Goal: Transaction & Acquisition: Download file/media

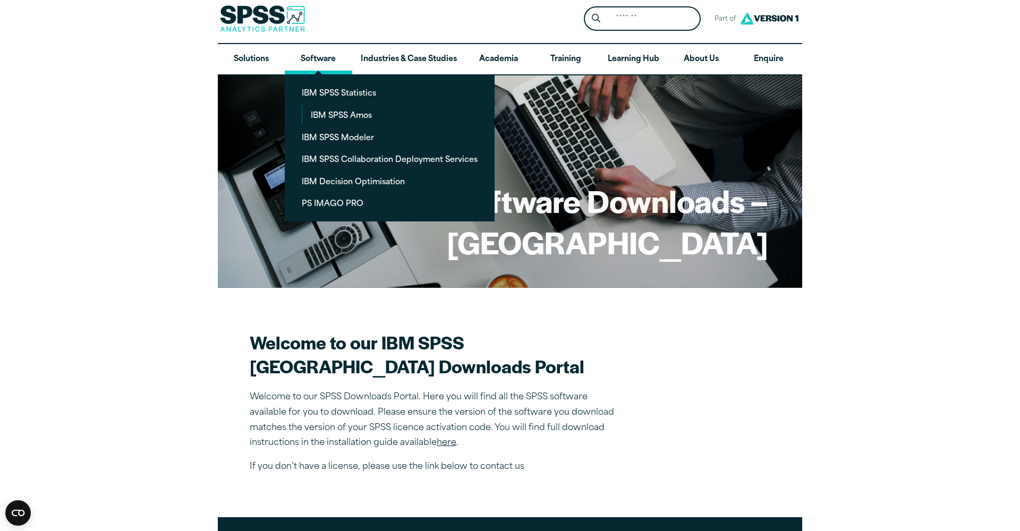
click at [321, 56] on link "Software" at bounding box center [318, 59] width 67 height 31
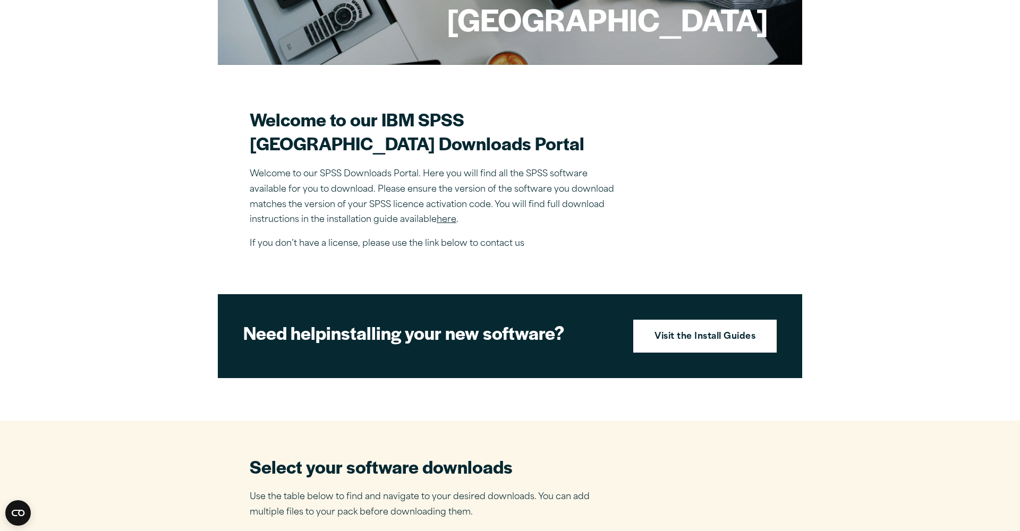
scroll to position [268, 0]
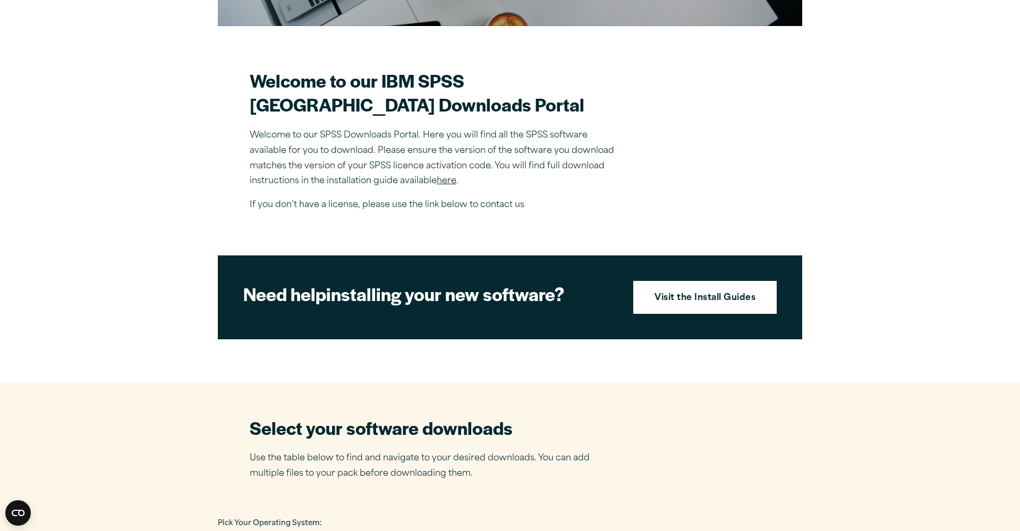
click at [447, 185] on link "here" at bounding box center [447, 181] width 20 height 9
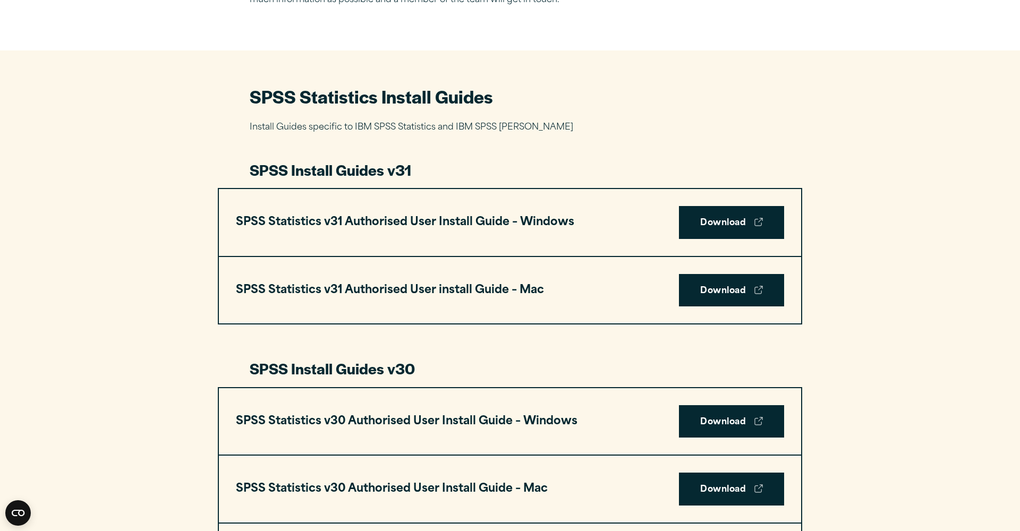
scroll to position [436, 0]
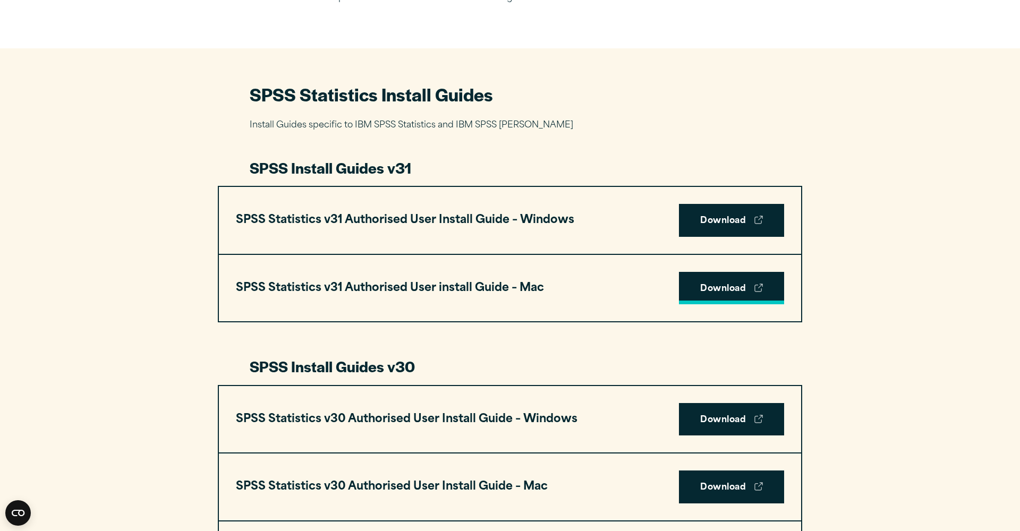
click at [718, 283] on link "Download" at bounding box center [731, 288] width 105 height 33
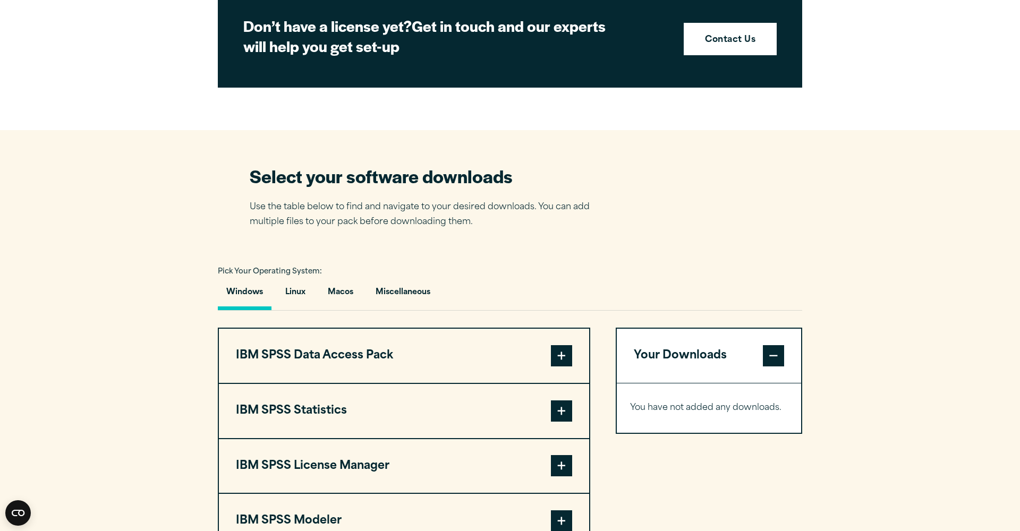
scroll to position [571, 0]
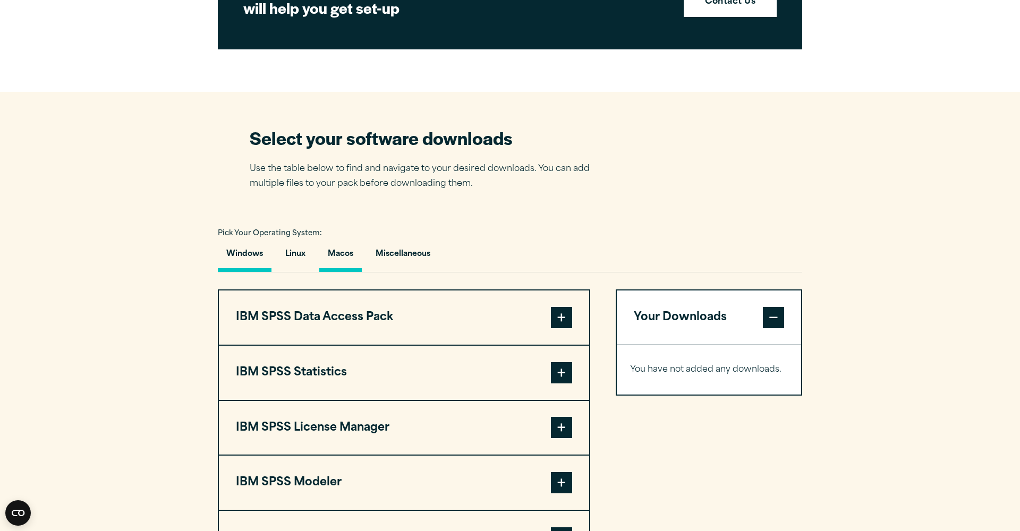
click at [349, 256] on button "Macos" at bounding box center [340, 257] width 43 height 30
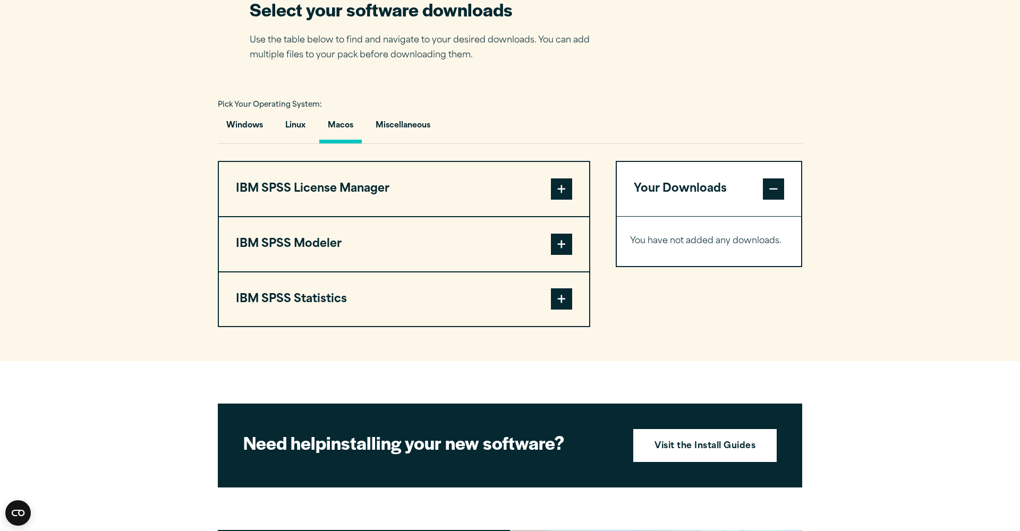
scroll to position [702, 0]
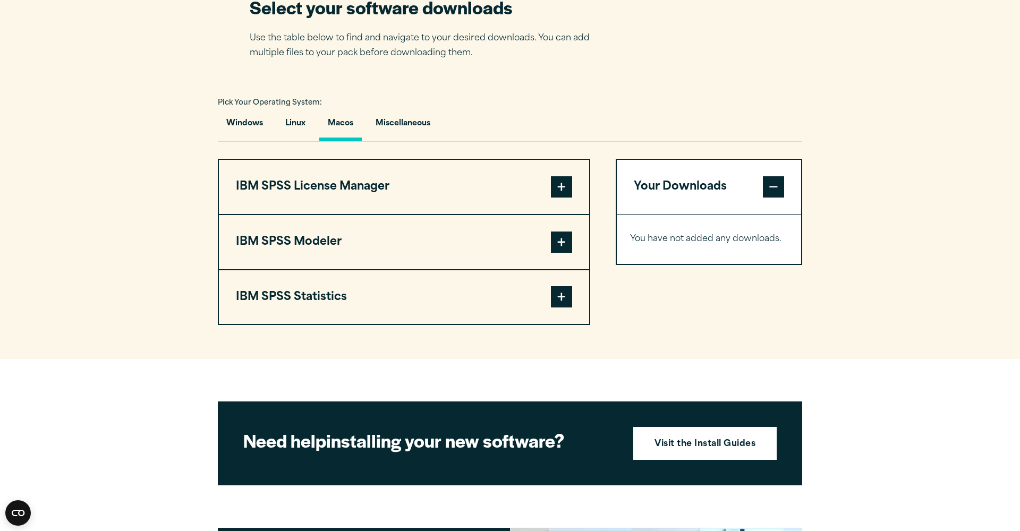
click at [558, 295] on span at bounding box center [561, 296] width 21 height 21
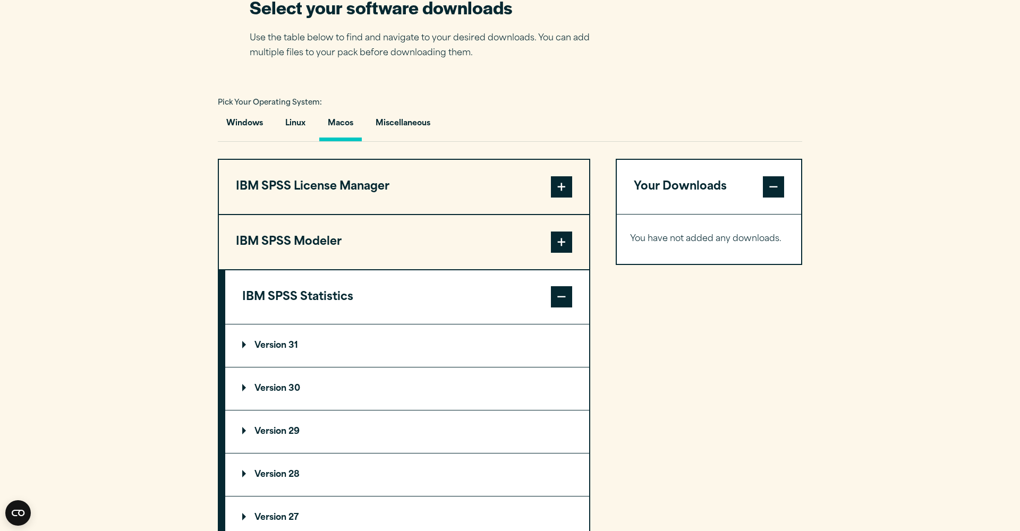
click at [661, 2] on div "Select your software downloads Use the table below to find and navigate to your…" at bounding box center [510, 28] width 521 height 66
click at [274, 379] on summary "Version 30" at bounding box center [407, 389] width 364 height 43
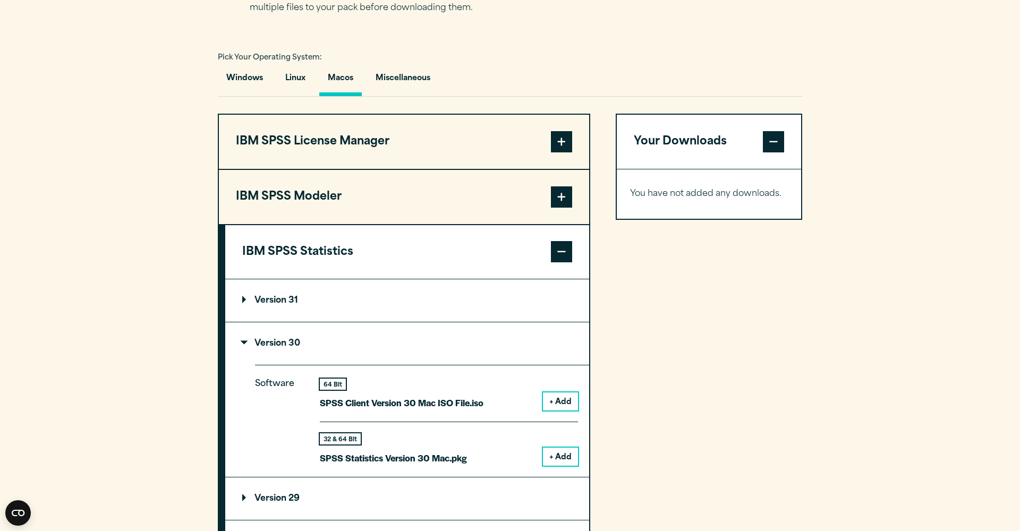
scroll to position [813, 0]
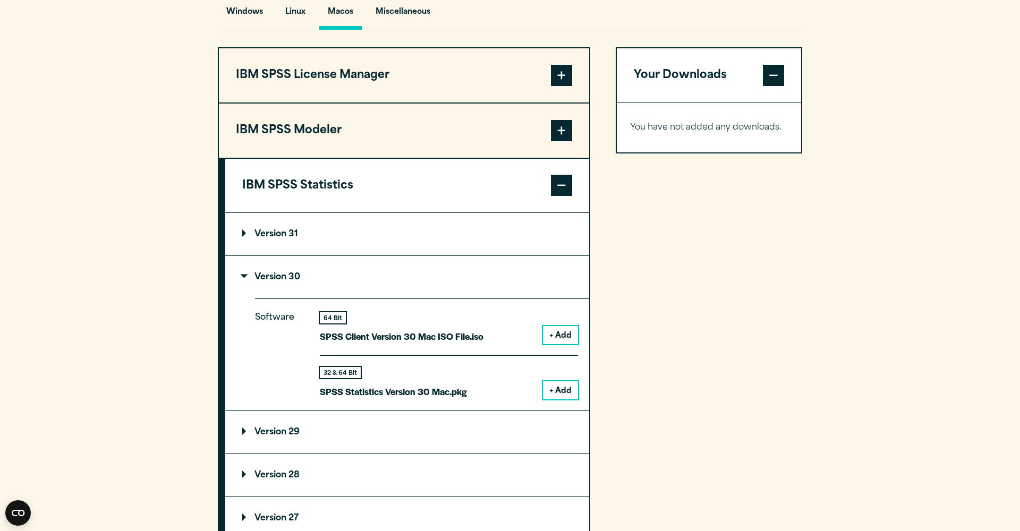
click at [576, 381] on button "+ Add" at bounding box center [560, 390] width 35 height 18
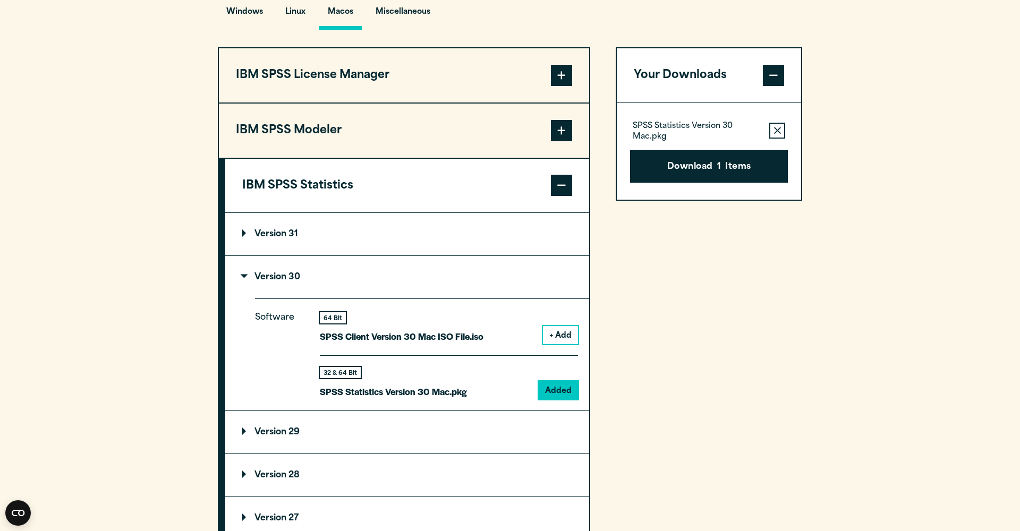
click at [717, 146] on div "Download 1 Items" at bounding box center [709, 161] width 158 height 41
click at [713, 158] on button "Download 1 Items" at bounding box center [709, 166] width 158 height 33
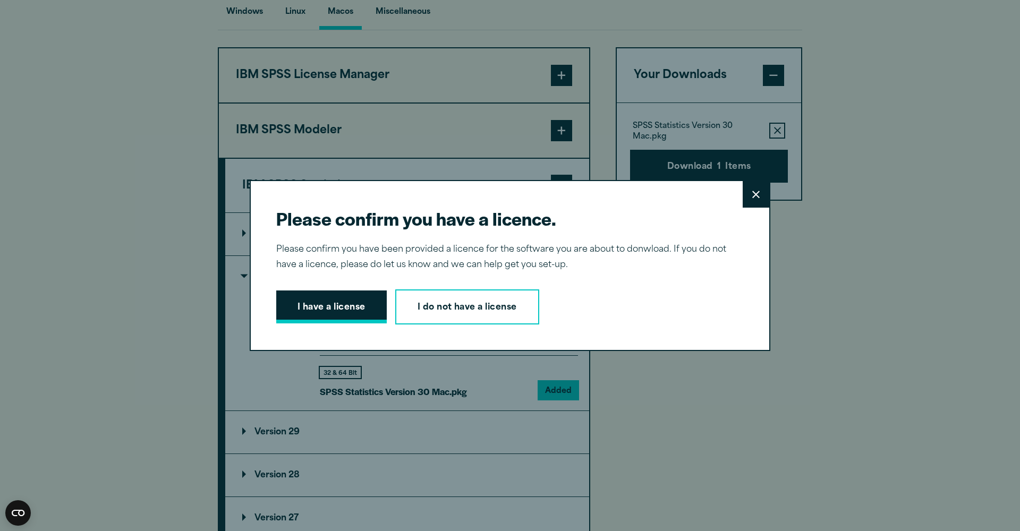
click at [349, 309] on button "I have a license" at bounding box center [331, 307] width 111 height 33
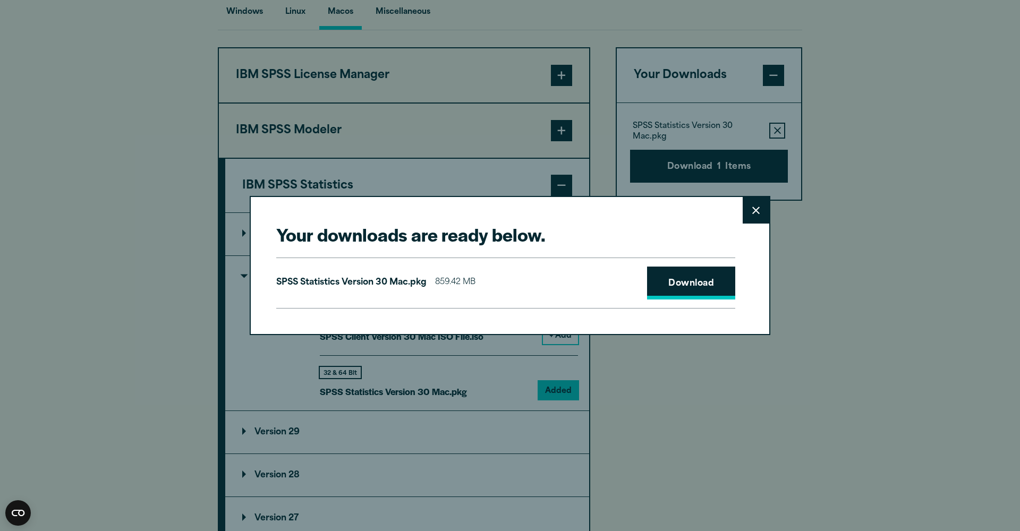
click at [697, 291] on link "Download" at bounding box center [691, 283] width 88 height 33
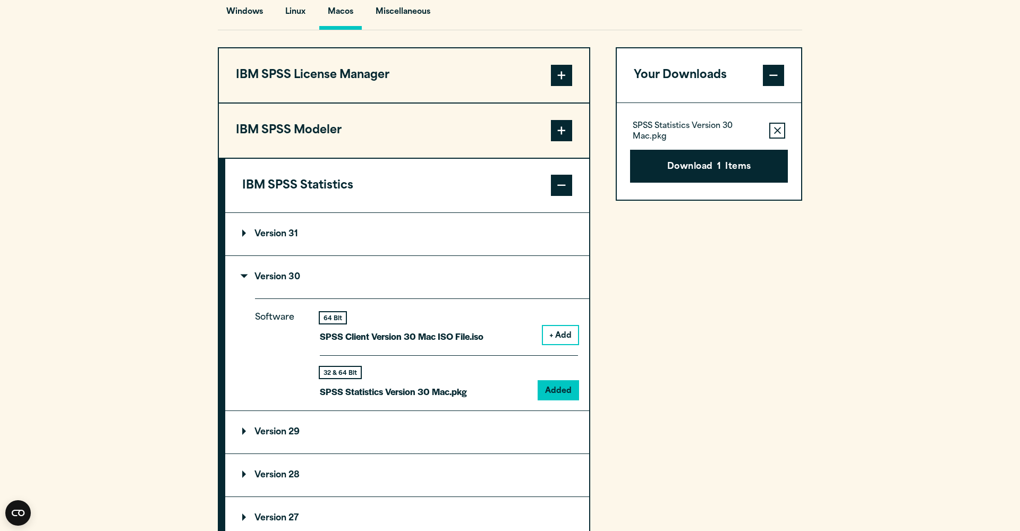
click at [905, 64] on div "Your downloads are ready below. Close SPSS Statistics Version 30 Mac.pkg 859.42…" at bounding box center [510, 265] width 1020 height 531
